Goal: Check status

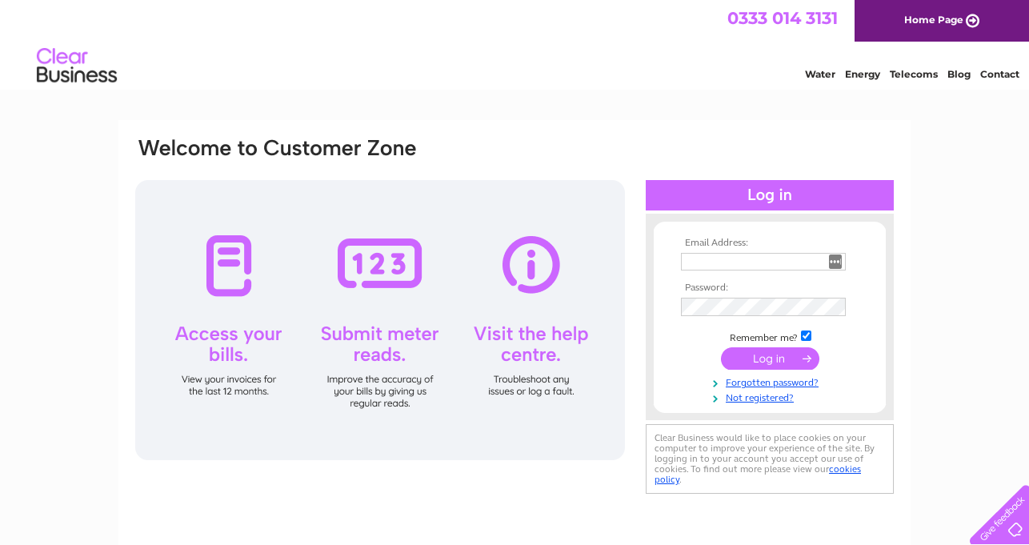
click at [739, 271] on td at bounding box center [770, 262] width 186 height 26
click at [723, 255] on input "text" at bounding box center [763, 262] width 165 height 18
type input "kim_sharrock@live.co.uk"
click at [755, 370] on td at bounding box center [770, 360] width 186 height 30
click at [755, 359] on input "submit" at bounding box center [770, 358] width 98 height 22
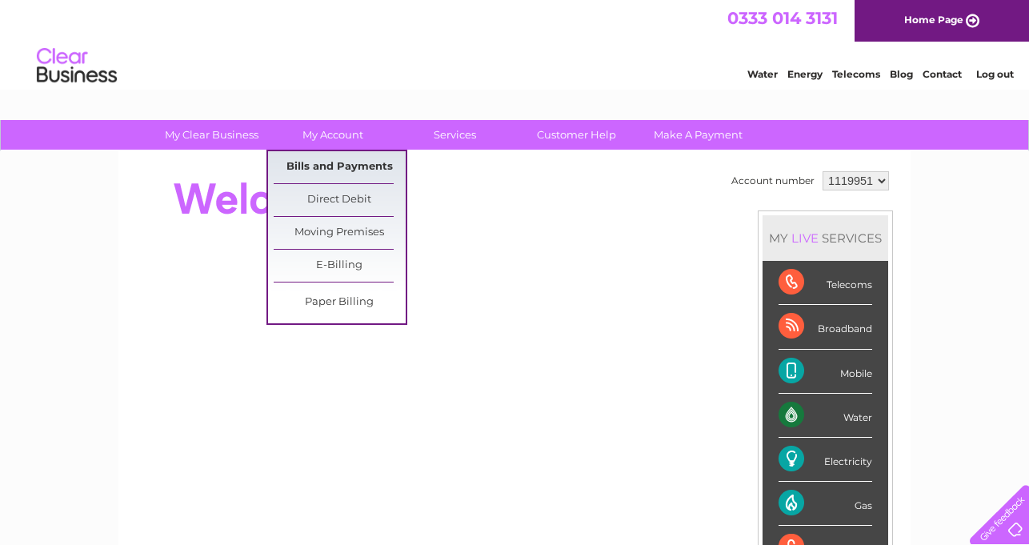
click at [338, 160] on link "Bills and Payments" at bounding box center [340, 167] width 132 height 32
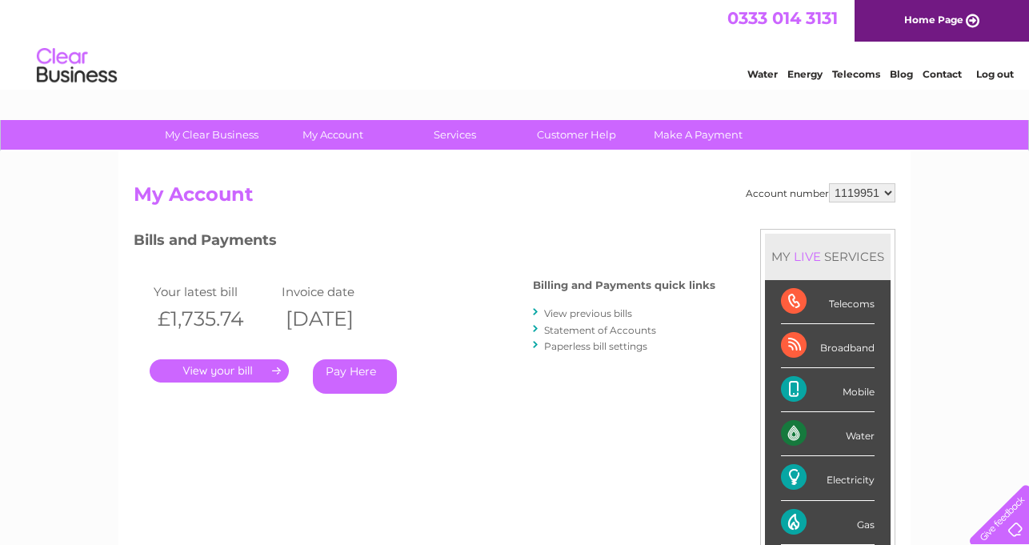
click at [218, 368] on link "." at bounding box center [219, 370] width 139 height 23
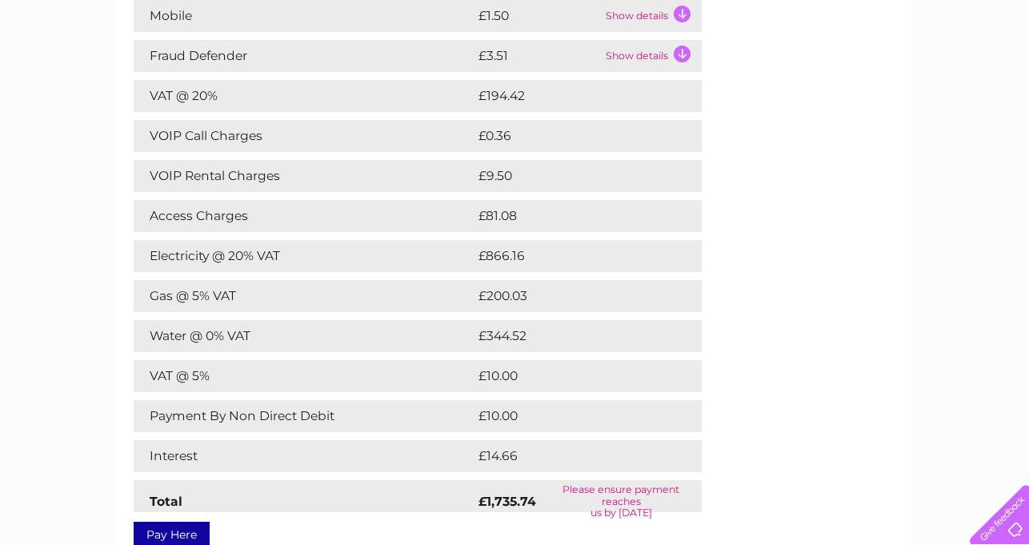
scroll to position [291, 0]
